Goal: Find specific page/section: Find specific page/section

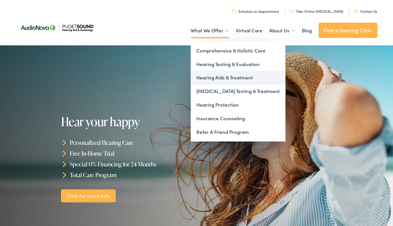
click at [216, 76] on link "Hearing Aids & Treatment" at bounding box center [238, 78] width 95 height 14
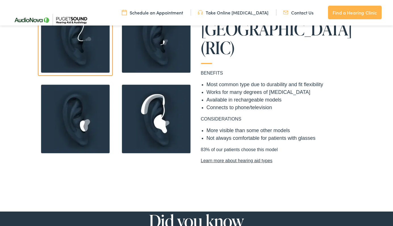
scroll to position [476, 0]
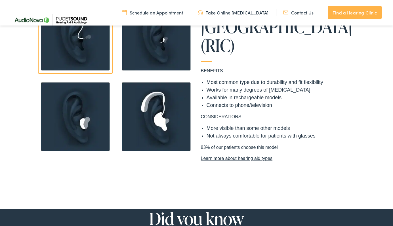
click at [81, 132] on img at bounding box center [75, 116] width 75 height 75
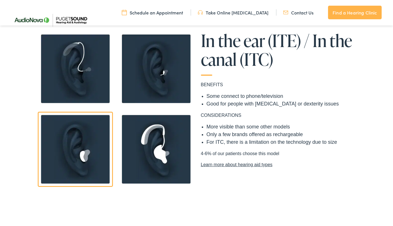
scroll to position [443, 0]
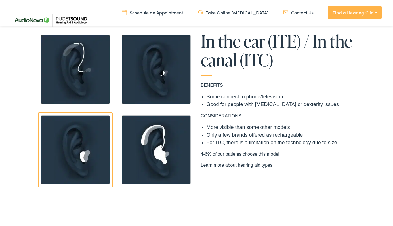
click at [163, 69] on img at bounding box center [156, 69] width 75 height 75
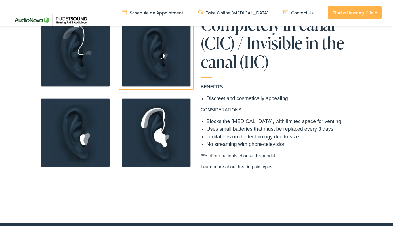
scroll to position [458, 0]
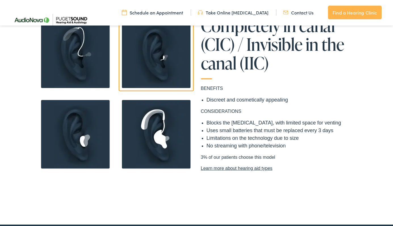
click at [223, 169] on link "Learn more about hearing aid types" at bounding box center [277, 168] width 153 height 7
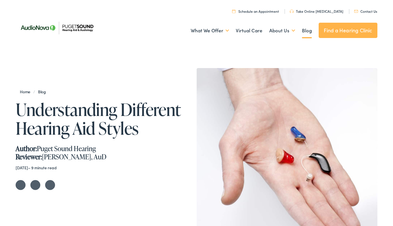
click at [253, 11] on link "Schedule an Appointment" at bounding box center [255, 11] width 47 height 5
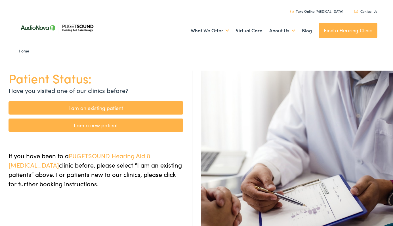
click at [116, 126] on link "I am a new patient" at bounding box center [96, 125] width 175 height 13
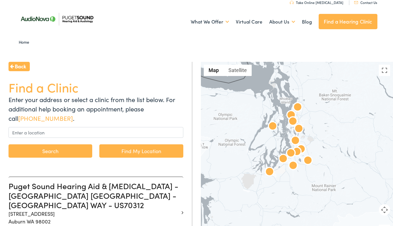
scroll to position [10, 0]
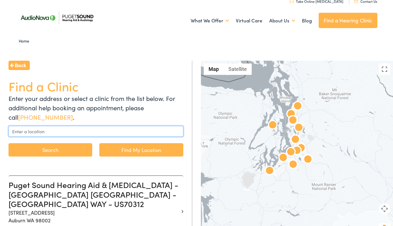
click at [121, 133] on input "text" at bounding box center [96, 131] width 175 height 11
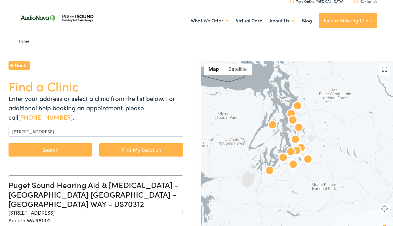
click at [85, 153] on button "Search" at bounding box center [51, 149] width 84 height 13
click at [55, 150] on button "Search" at bounding box center [51, 149] width 84 height 13
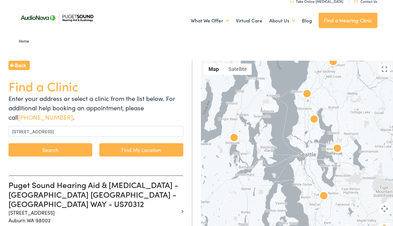
click at [316, 120] on img at bounding box center [314, 120] width 14 height 14
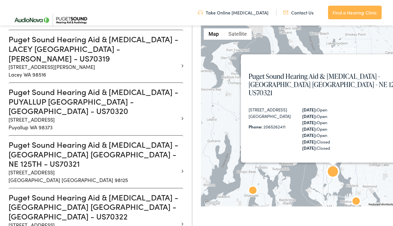
scroll to position [518, 0]
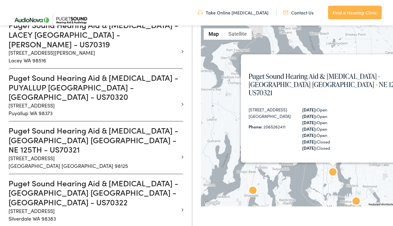
click at [232, 121] on div "Puget Sound Hearing Aid & Audiology - SEATTLE WA - NE 125TH - US70321 2611 NE 1…" at bounding box center [334, 116] width 266 height 181
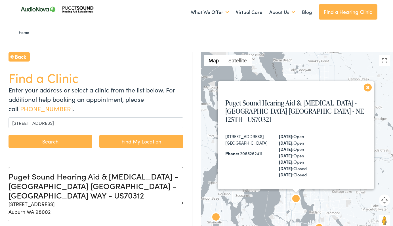
scroll to position [0, 0]
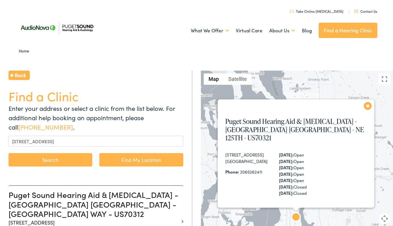
click at [73, 157] on button "Search" at bounding box center [51, 159] width 84 height 13
click at [130, 158] on link "Find My Location" at bounding box center [141, 159] width 84 height 13
click at [60, 161] on button "Search" at bounding box center [51, 159] width 84 height 13
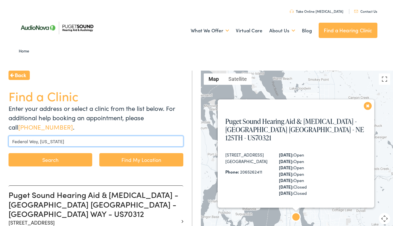
drag, startPoint x: 75, startPoint y: 140, endPoint x: -24, endPoint y: 138, distance: 99.1
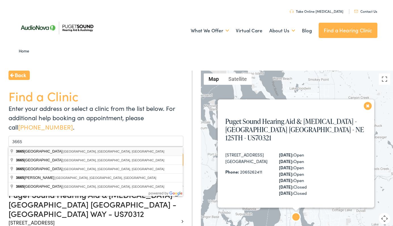
type input "3665 Stone Way North, Seattle, WA, USA"
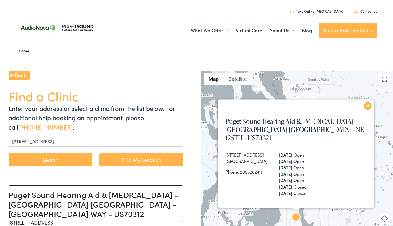
click at [72, 164] on button "Search" at bounding box center [51, 159] width 84 height 13
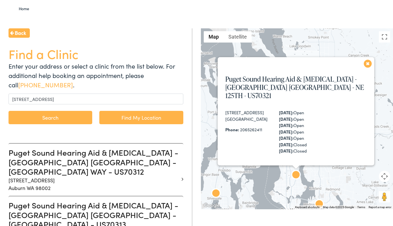
scroll to position [42, 0]
click at [367, 72] on button "Close" at bounding box center [366, 66] width 14 height 14
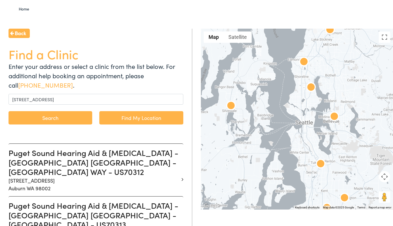
drag, startPoint x: 334, startPoint y: 150, endPoint x: 343, endPoint y: 59, distance: 91.0
click at [343, 59] on div at bounding box center [297, 119] width 192 height 181
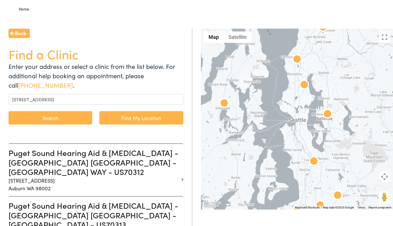
click at [299, 108] on div at bounding box center [297, 119] width 192 height 181
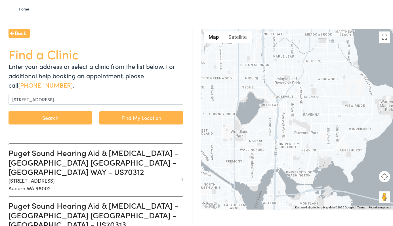
drag, startPoint x: 305, startPoint y: 85, endPoint x: 280, endPoint y: 165, distance: 83.2
click at [280, 165] on div at bounding box center [297, 119] width 192 height 181
click at [294, 83] on div at bounding box center [297, 119] width 192 height 181
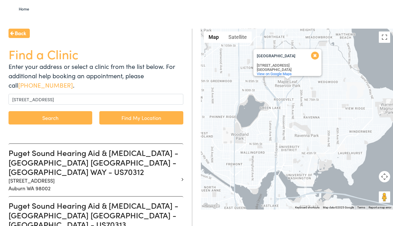
click at [314, 53] on button "Close" at bounding box center [314, 58] width 14 height 14
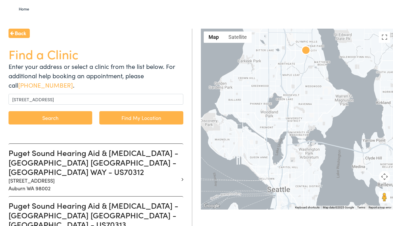
click at [306, 49] on img at bounding box center [306, 51] width 14 height 14
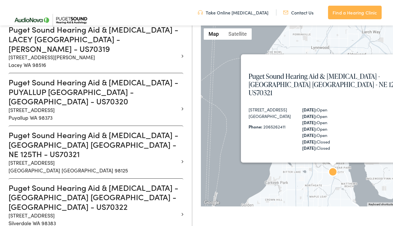
scroll to position [518, 0]
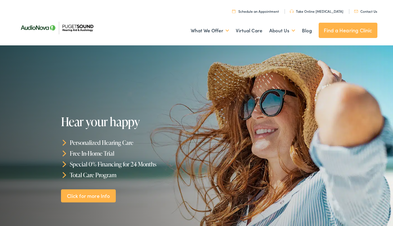
click at [335, 26] on link "Find a Hearing Clinic" at bounding box center [348, 30] width 59 height 15
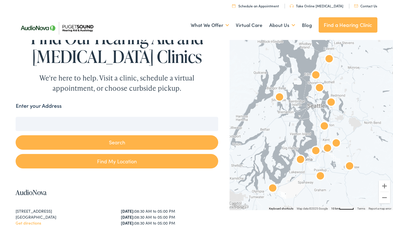
click at [134, 121] on input "Enter your Address" at bounding box center [117, 124] width 203 height 14
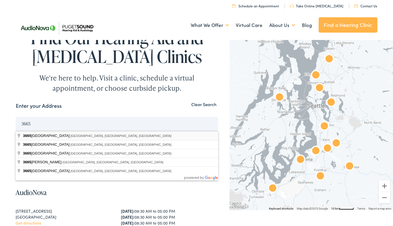
type input "[STREET_ADDRESS]"
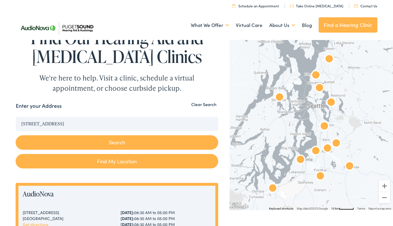
click at [116, 142] on button "Search" at bounding box center [117, 142] width 203 height 14
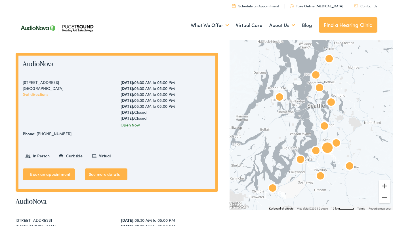
scroll to position [130, 0]
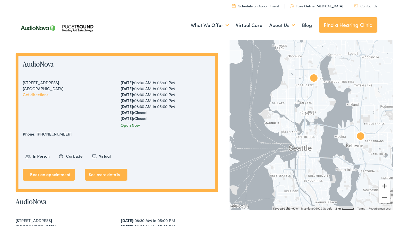
drag, startPoint x: 298, startPoint y: 97, endPoint x: 314, endPoint y: 137, distance: 43.1
click at [314, 137] on div at bounding box center [311, 124] width 163 height 172
click at [314, 79] on img "AudioNova" at bounding box center [314, 79] width 14 height 14
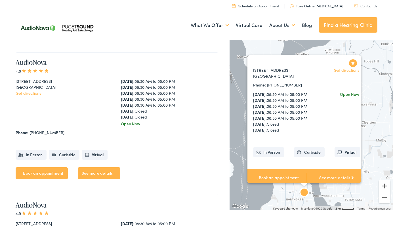
scroll to position [33, 0]
click at [326, 179] on link "See more details" at bounding box center [336, 178] width 59 height 18
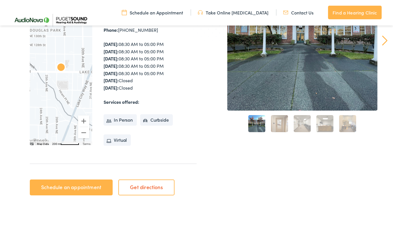
scroll to position [110, 0]
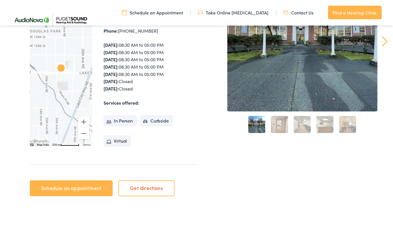
click at [280, 127] on link "2" at bounding box center [279, 124] width 17 height 17
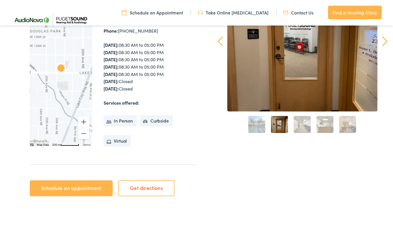
click at [301, 126] on link "3" at bounding box center [302, 124] width 17 height 17
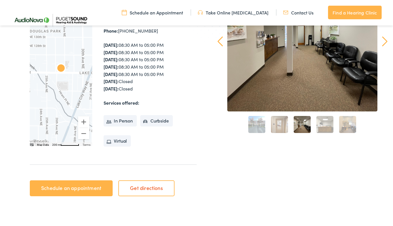
click at [317, 128] on link "4" at bounding box center [324, 124] width 17 height 17
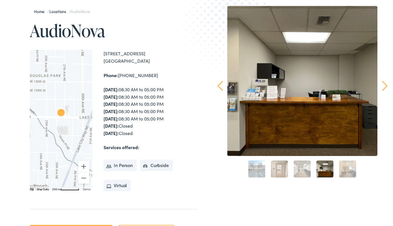
scroll to position [54, 0]
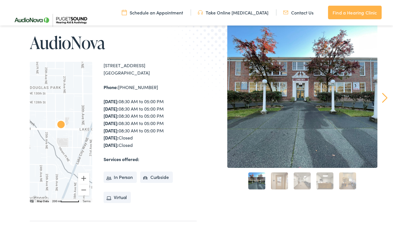
scroll to position [59, 0]
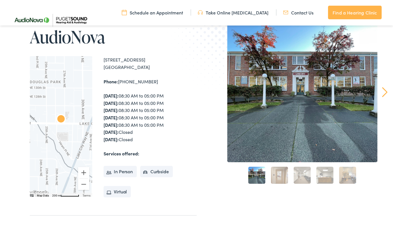
drag, startPoint x: 104, startPoint y: 60, endPoint x: 145, endPoint y: 66, distance: 41.8
click at [145, 66] on div "[STREET_ADDRESS]" at bounding box center [150, 63] width 93 height 14
copy div "[STREET_ADDRESS]"
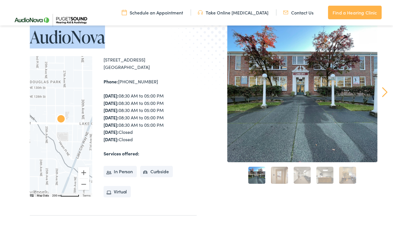
drag, startPoint x: 31, startPoint y: 40, endPoint x: 146, endPoint y: 37, distance: 115.0
click at [146, 37] on h1 "AudioNova" at bounding box center [113, 37] width 167 height 19
copy h1 "AudioNova"
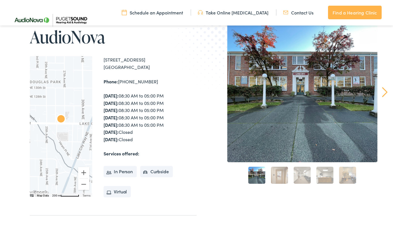
click at [171, 134] on div "[DATE]: 08:30 AM to 05:00 PM [DATE]: 08:30 AM to 05:00 PM [DATE]: 08:30 AM to 0…" at bounding box center [150, 117] width 93 height 51
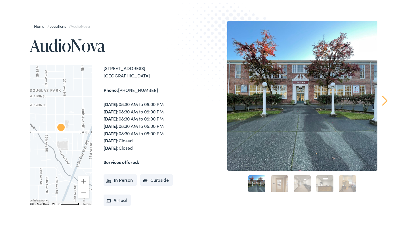
scroll to position [53, 0]
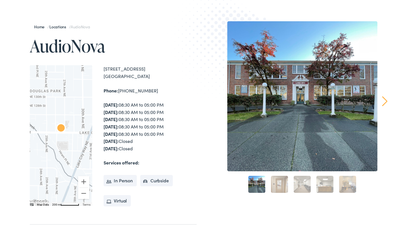
click at [196, 20] on img at bounding box center [227, 50] width 120 height 131
